Goal: Use online tool/utility: Utilize a website feature to perform a specific function

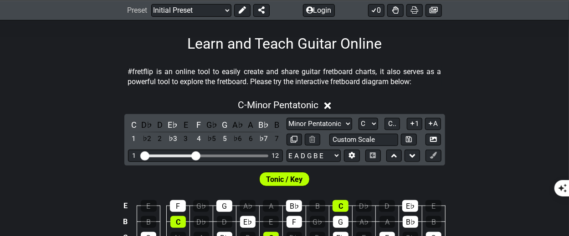
scroll to position [138, 0]
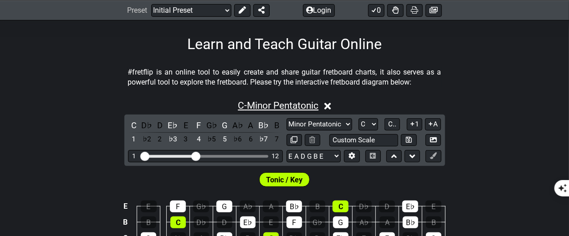
click at [314, 104] on span "C - Minor Pentatonic" at bounding box center [278, 105] width 81 height 11
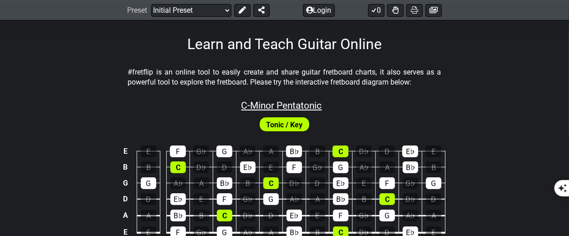
click at [314, 104] on span "C - Minor Pentatonic" at bounding box center [281, 105] width 81 height 11
select select "C"
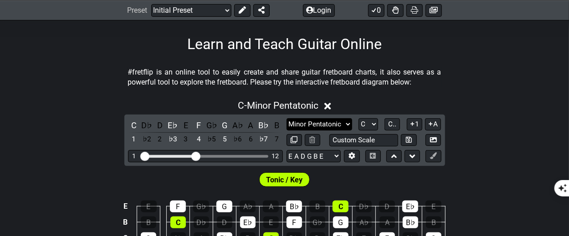
click at [342, 123] on select "Minor Pentatonic Click to edit Minor Pentatonic Major Pentatonic Minor Blues Ma…" at bounding box center [319, 124] width 66 height 12
click at [286, 118] on select "Minor Pentatonic Click to edit Minor Pentatonic Major Pentatonic Minor Blues Ma…" at bounding box center [319, 124] width 66 height 12
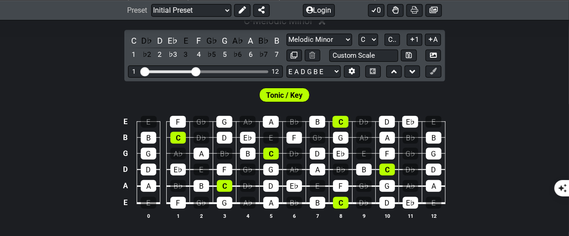
scroll to position [222, 0]
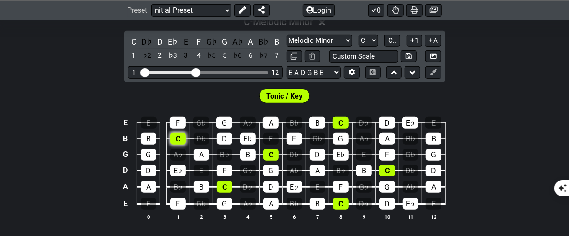
click at [180, 134] on div "C" at bounding box center [177, 139] width 15 height 12
click at [179, 138] on div "C" at bounding box center [177, 139] width 15 height 12
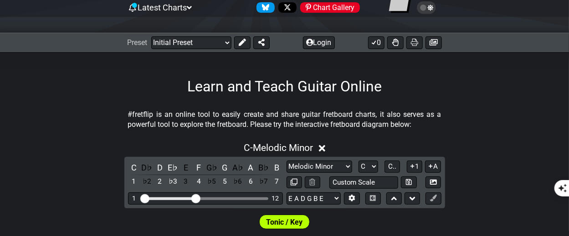
scroll to position [96, 0]
click at [282, 220] on span "Tonic / Key" at bounding box center [284, 222] width 36 height 13
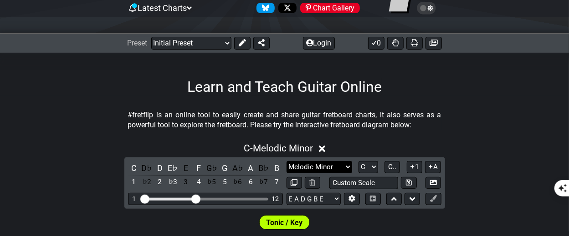
click at [339, 164] on select "Minor Pentatonic Click to edit Minor Pentatonic Major Pentatonic Minor Blues Ma…" at bounding box center [319, 167] width 66 height 12
select select "Major"
click at [286, 161] on select "Minor Pentatonic Click to edit Minor Pentatonic Major Pentatonic Minor Blues Ma…" at bounding box center [319, 167] width 66 height 12
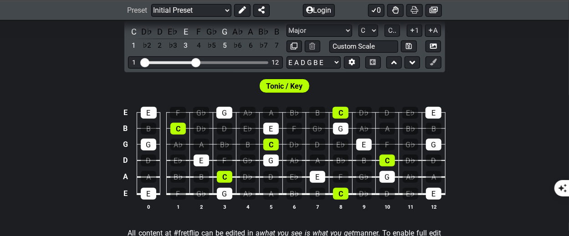
scroll to position [233, 0]
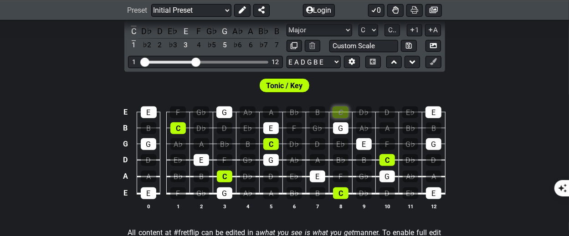
click at [340, 112] on div "C" at bounding box center [340, 113] width 16 height 12
click at [479, 152] on div "E E F G♭ G A♭ A B♭ B C D♭ D E♭ E B B C D♭ D E♭ E F G♭ G A♭ A B♭ B G G A♭ A B♭ B…" at bounding box center [284, 159] width 569 height 128
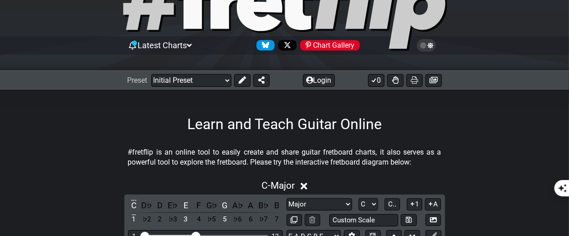
scroll to position [0, 0]
